Goal: Find specific page/section: Find specific page/section

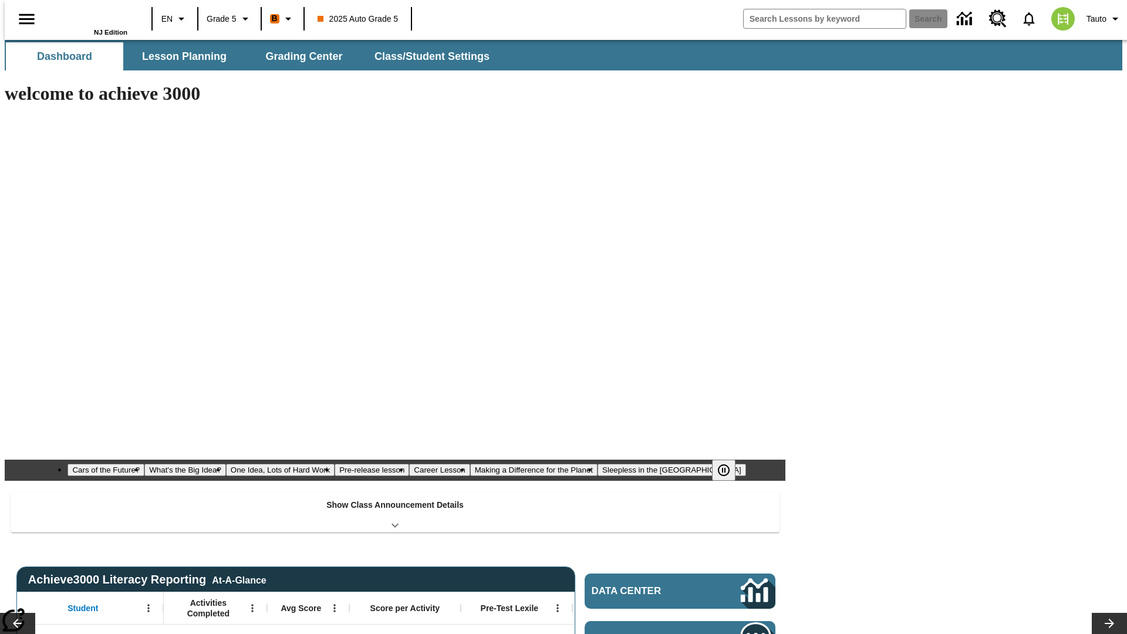
type input "-1"
click at [180, 56] on span "Lesson Planning" at bounding box center [184, 57] width 85 height 14
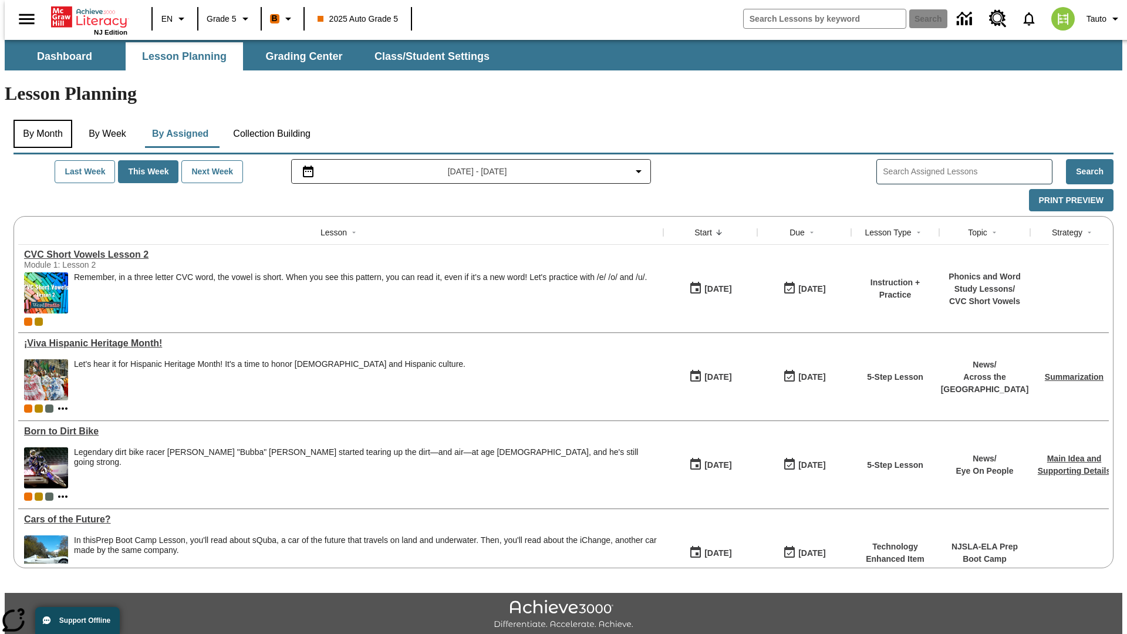
click at [39, 120] on button "By Month" at bounding box center [43, 134] width 59 height 28
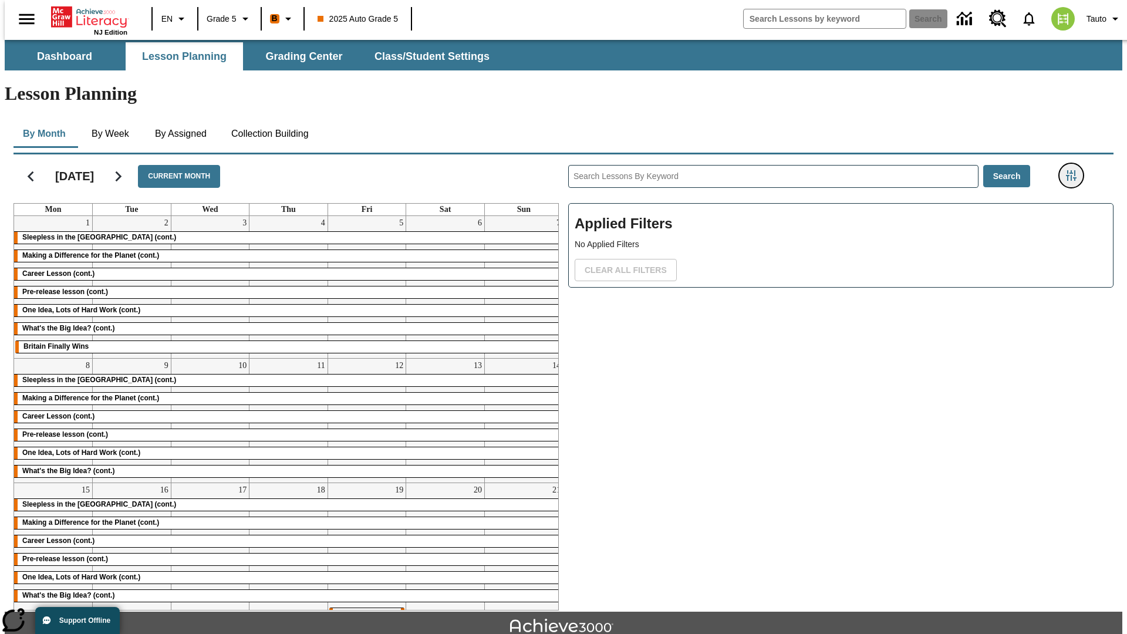
click at [1075, 170] on icon "Filters Side menu" at bounding box center [1071, 175] width 11 height 11
